Goal: Find contact information: Find contact information

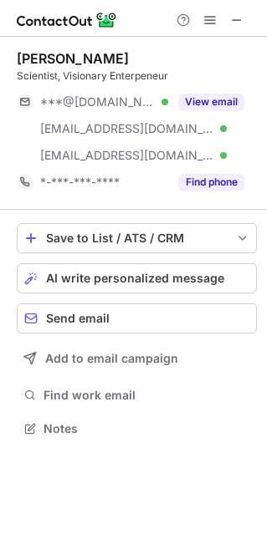
scroll to position [416, 267]
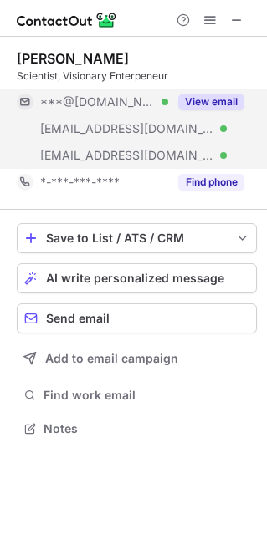
click at [88, 115] on div "***@pachikov.com Verified" at bounding box center [92, 128] width 151 height 27
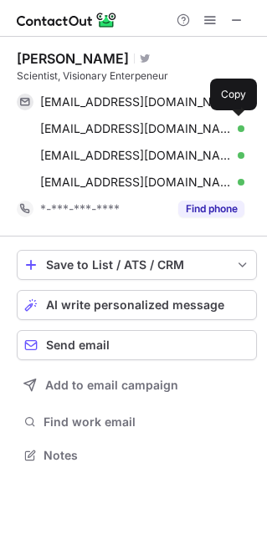
scroll to position [443, 267]
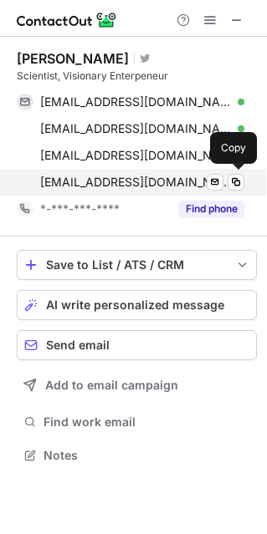
click at [85, 182] on span "stepan@evernote.com" at bounding box center [135, 182] width 191 height 15
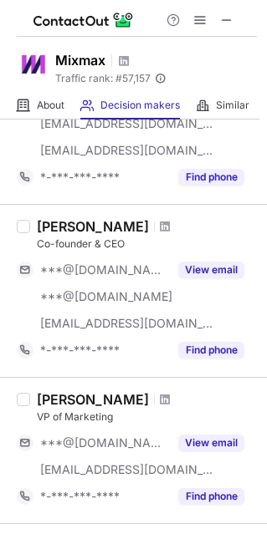
scroll to position [334, 0]
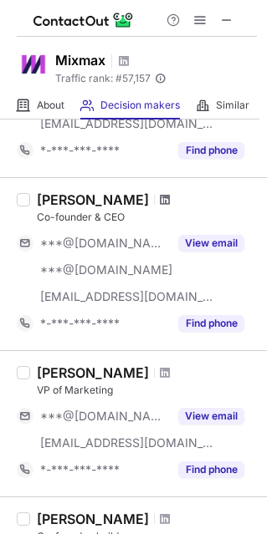
click at [160, 197] on span at bounding box center [165, 199] width 10 height 13
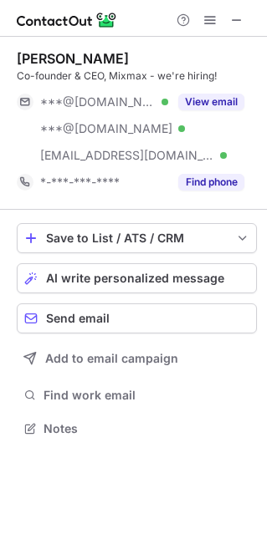
scroll to position [416, 267]
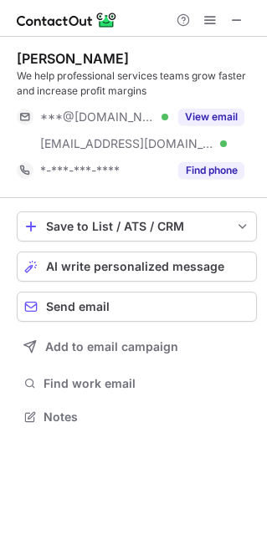
scroll to position [404, 267]
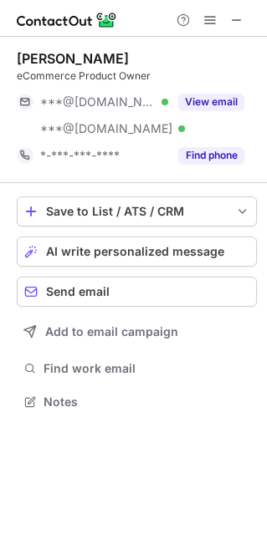
scroll to position [389, 267]
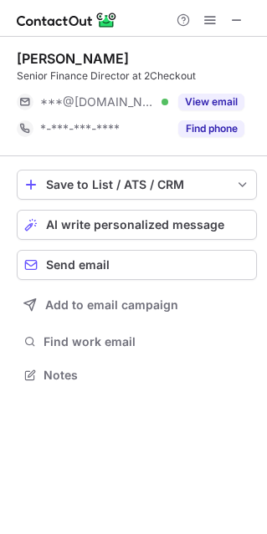
scroll to position [363, 267]
click at [243, 22] on button at bounding box center [236, 20] width 20 height 20
